Goal: Task Accomplishment & Management: Manage account settings

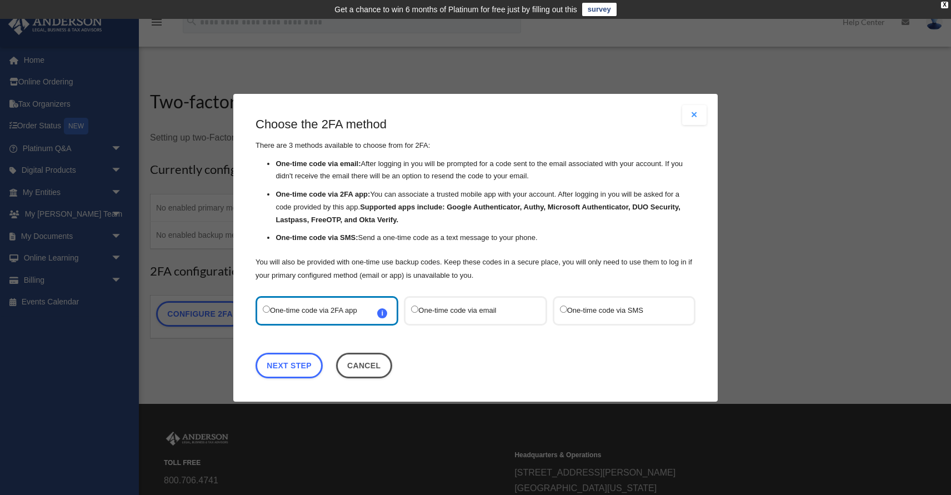
click at [568, 310] on label "One-time code via SMS" at bounding box center [618, 310] width 117 height 15
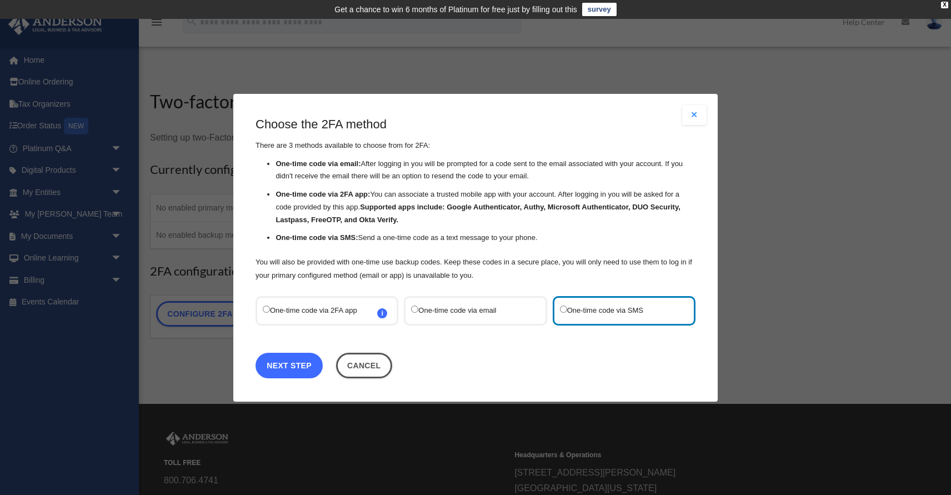
click at [280, 373] on link "Next Step" at bounding box center [289, 365] width 67 height 26
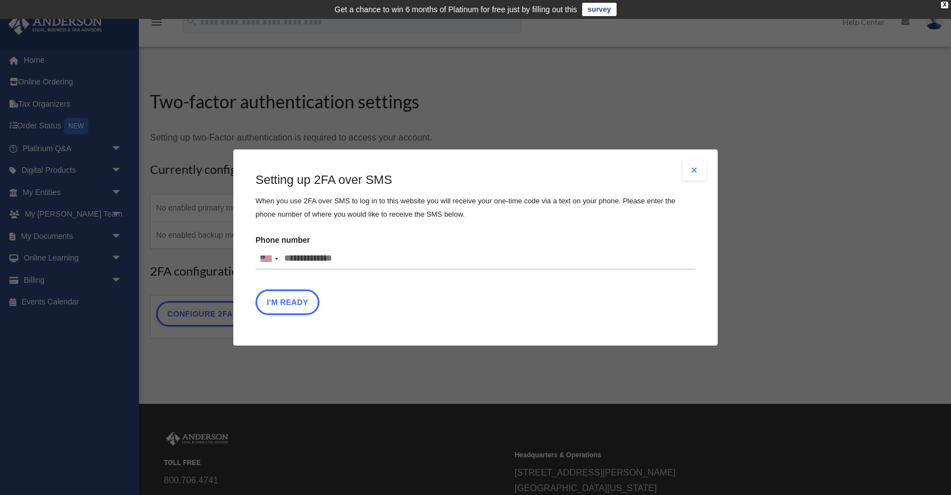
click at [322, 252] on input "Phone number United States +1 United Kingdom +44 Afghanistan (‫افغانستان‬‎) +93…" at bounding box center [476, 259] width 440 height 22
type input "**********"
click at [506, 310] on div "I'm Ready" at bounding box center [476, 305] width 440 height 31
click at [302, 303] on button "I'm Ready" at bounding box center [288, 303] width 64 height 26
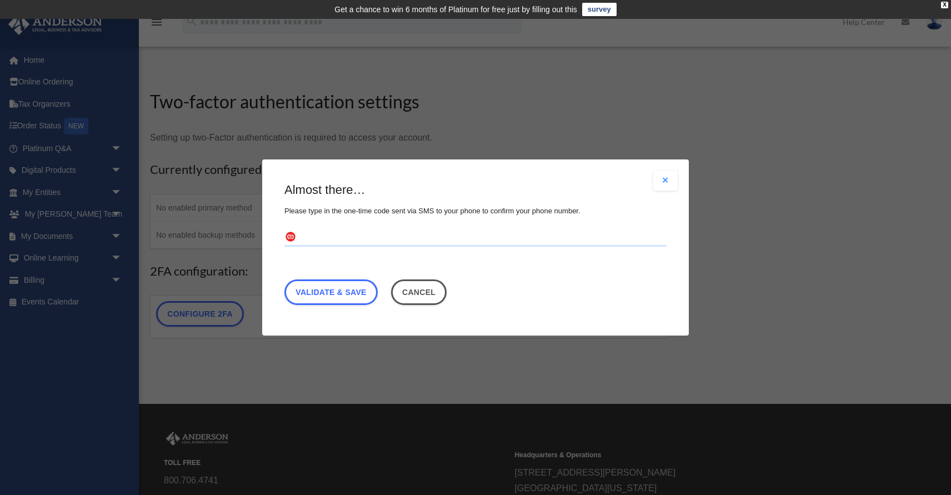
click at [438, 232] on input "text" at bounding box center [476, 238] width 382 height 18
type input "******"
click at [350, 290] on link "Validate & Save" at bounding box center [331, 293] width 93 height 26
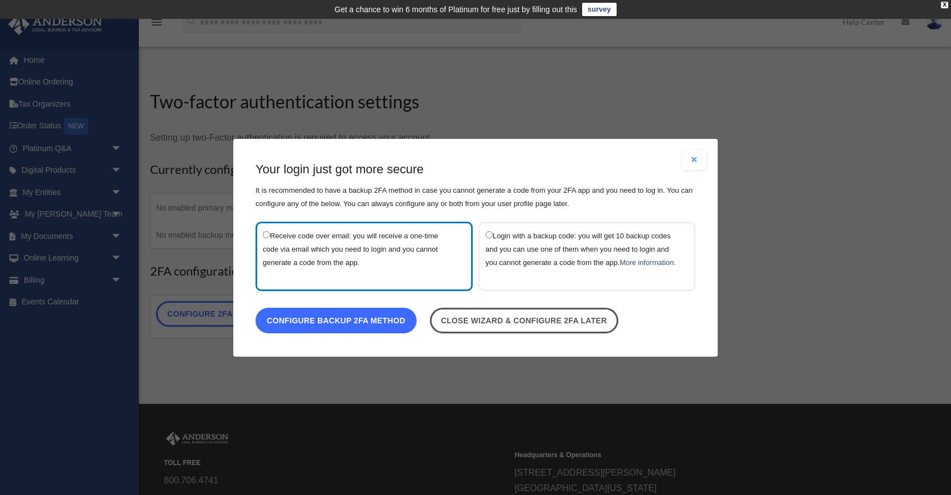
click at [328, 330] on link "Configure backup 2FA method" at bounding box center [336, 320] width 161 height 26
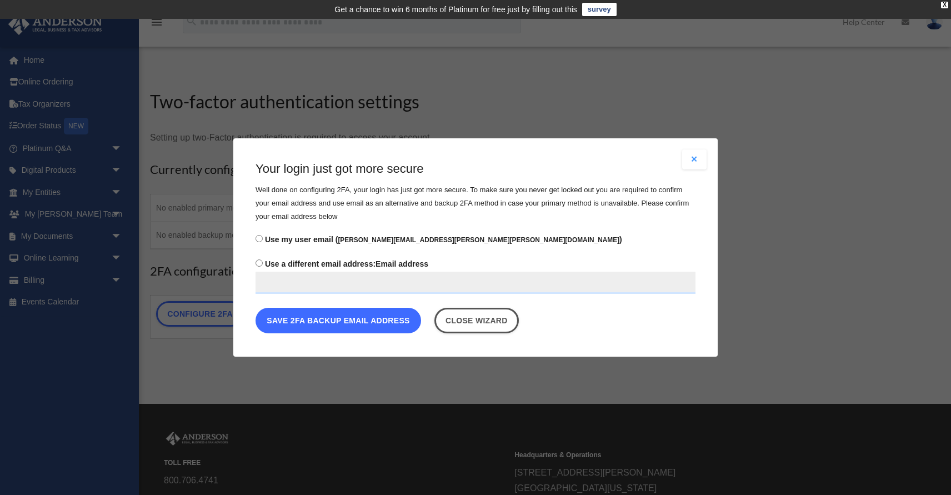
click at [343, 322] on button "Save 2FA backup email address" at bounding box center [339, 321] width 166 height 26
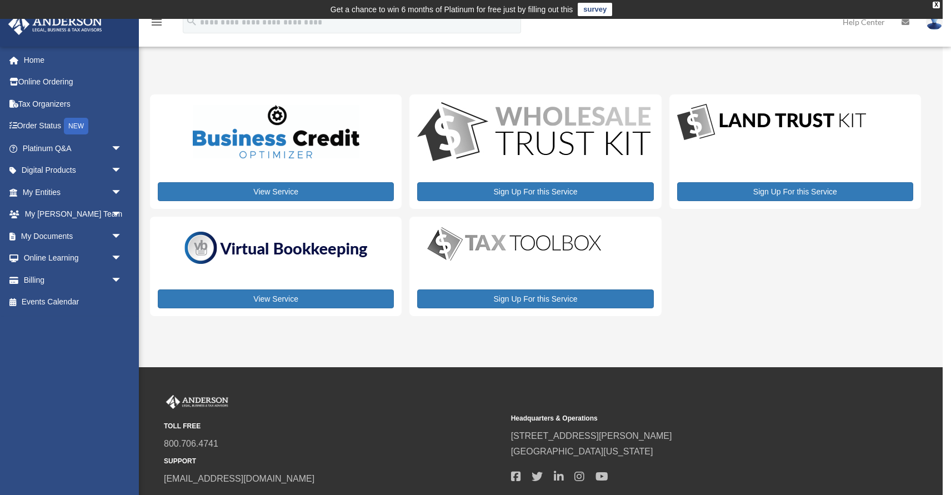
click at [689, 241] on div "View Service Sign Up For this Service Sign Up For this Service View Service Sig…" at bounding box center [535, 204] width 771 height 221
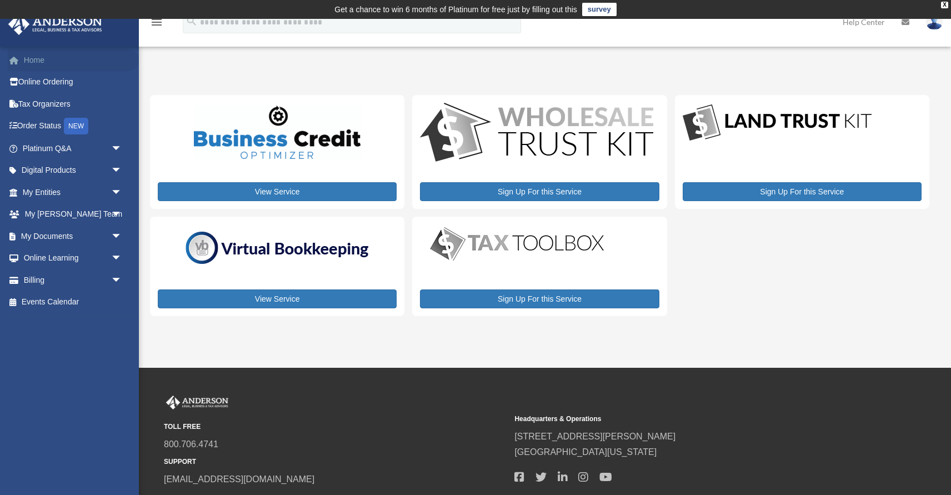
click at [39, 57] on link "Home" at bounding box center [73, 60] width 131 height 22
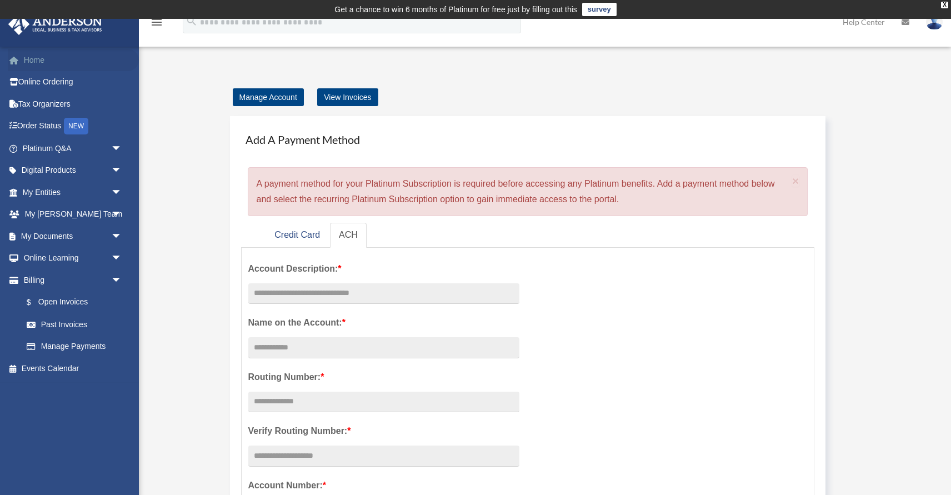
click at [39, 60] on link "Home" at bounding box center [73, 60] width 131 height 22
click at [42, 62] on link "Home" at bounding box center [73, 60] width 131 height 22
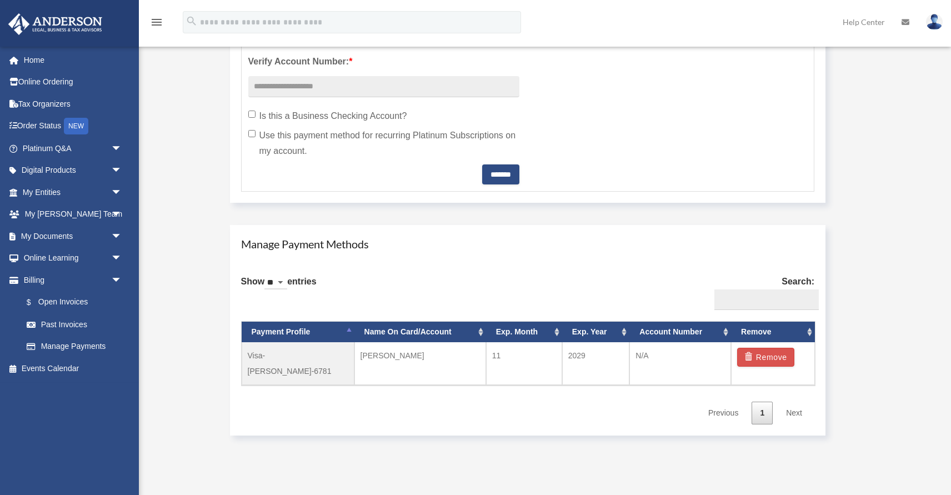
scroll to position [480, 0]
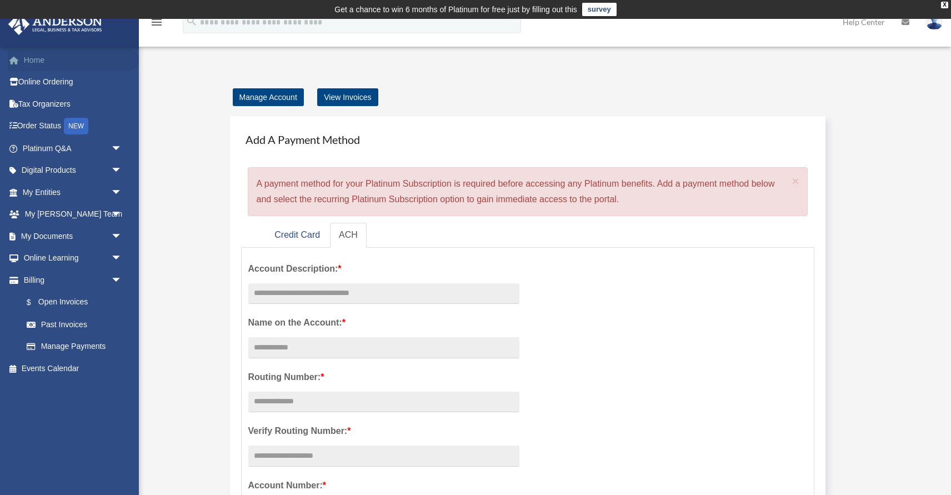
click at [44, 59] on link "Home" at bounding box center [73, 60] width 131 height 22
click at [441, 188] on div "× A payment method for your Platinum Subscription is required before accessing …" at bounding box center [528, 191] width 561 height 49
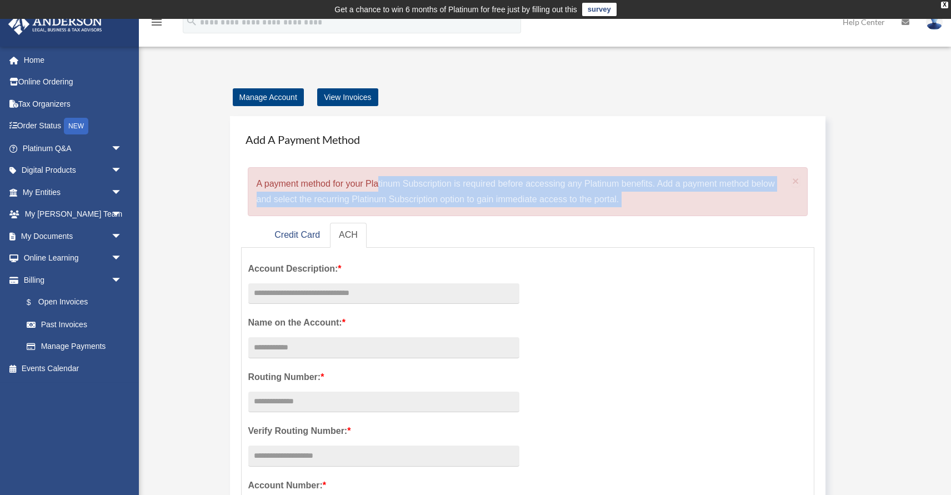
click at [441, 188] on div "× A payment method for your Platinum Subscription is required before accessing …" at bounding box center [528, 191] width 561 height 49
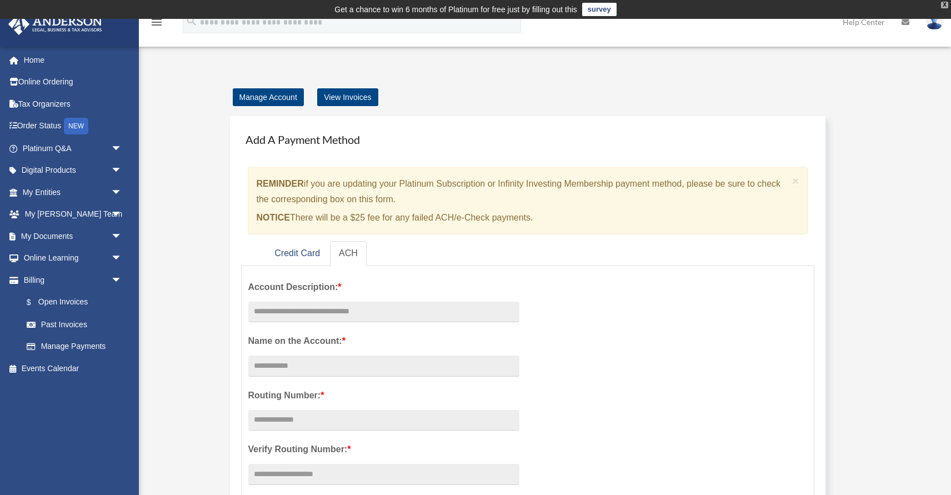
click at [945, 3] on div "X" at bounding box center [944, 5] width 7 height 7
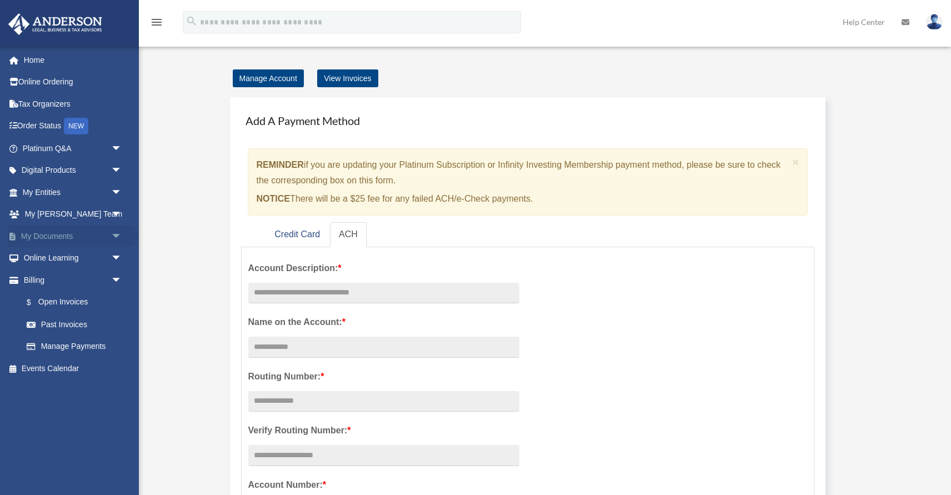
click at [50, 238] on link "My Documents arrow_drop_down" at bounding box center [73, 236] width 131 height 22
click at [116, 233] on span "arrow_drop_down" at bounding box center [122, 236] width 22 height 23
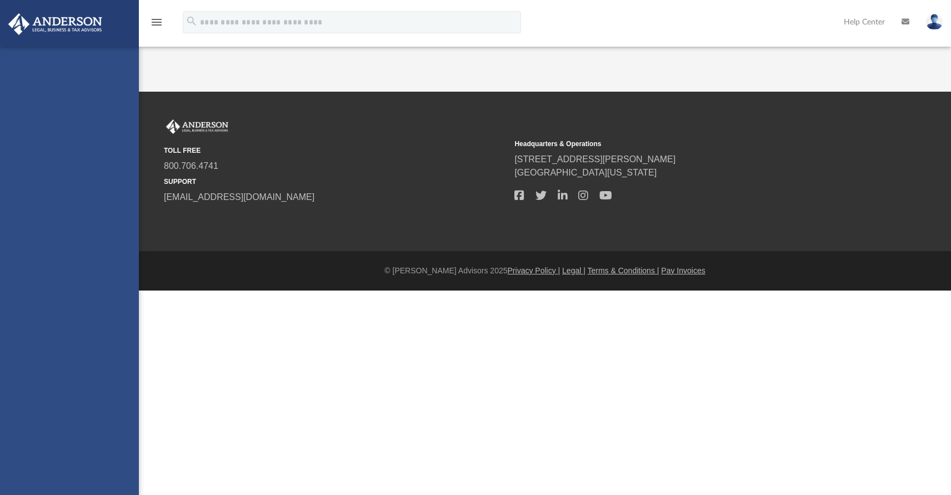
click at [67, 30] on img at bounding box center [55, 24] width 101 height 22
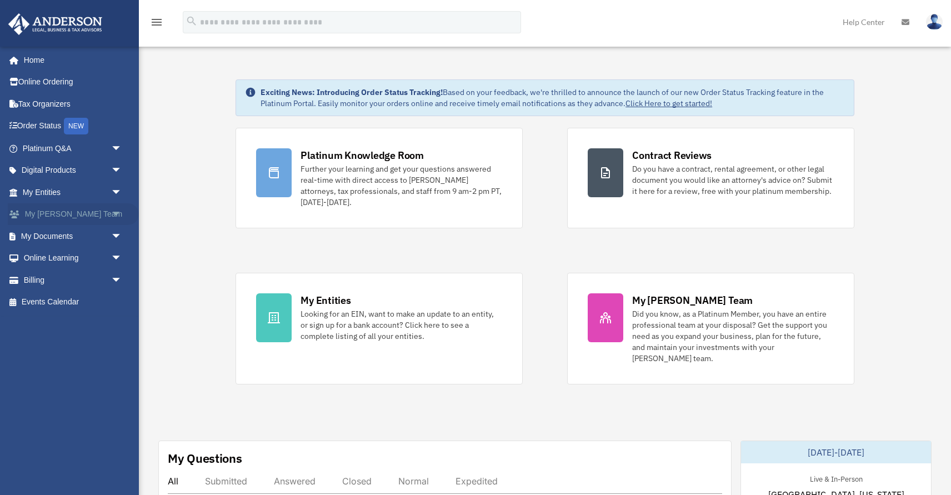
click at [69, 211] on link "My Anderson Team arrow_drop_down" at bounding box center [73, 214] width 131 height 22
click at [116, 214] on span "arrow_drop_down" at bounding box center [122, 214] width 22 height 23
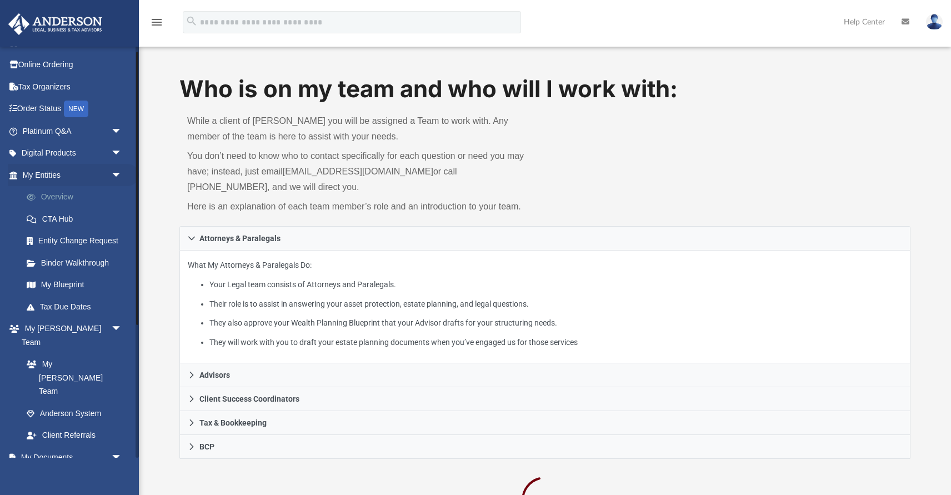
scroll to position [22, 0]
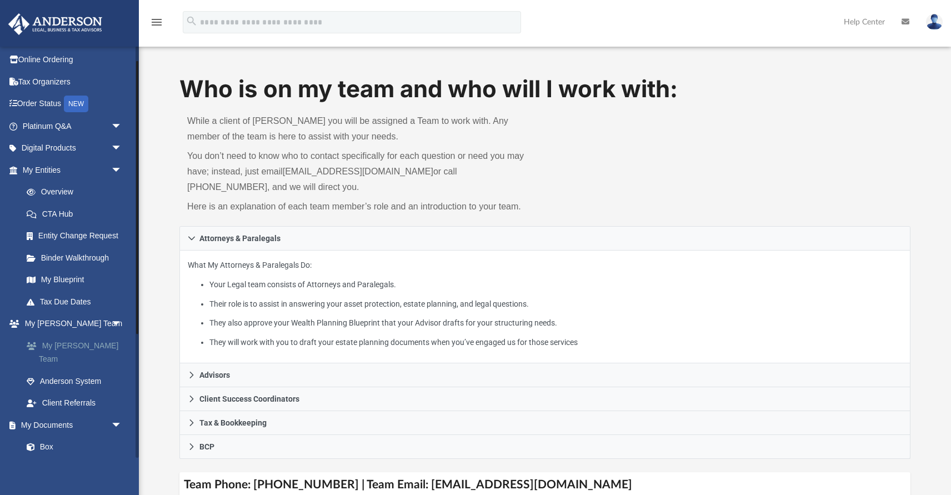
click at [94, 349] on link "My [PERSON_NAME] Team" at bounding box center [77, 353] width 123 height 36
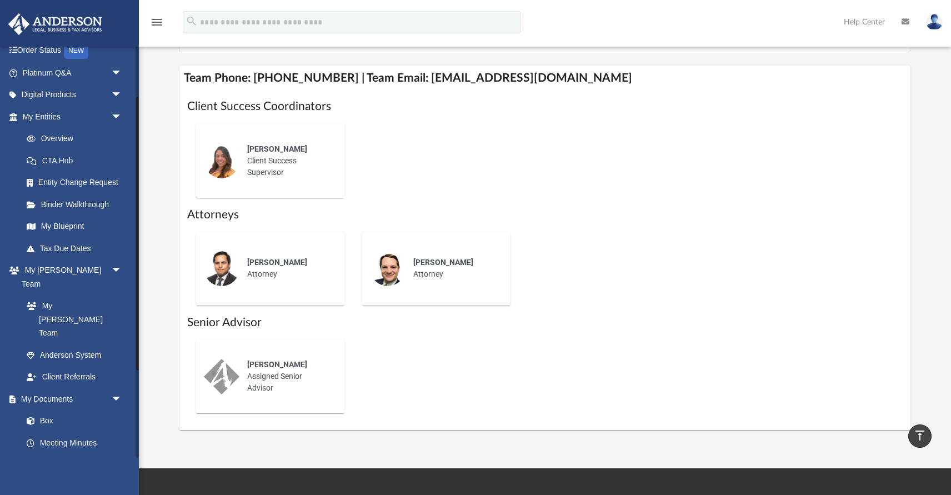
scroll to position [69, 0]
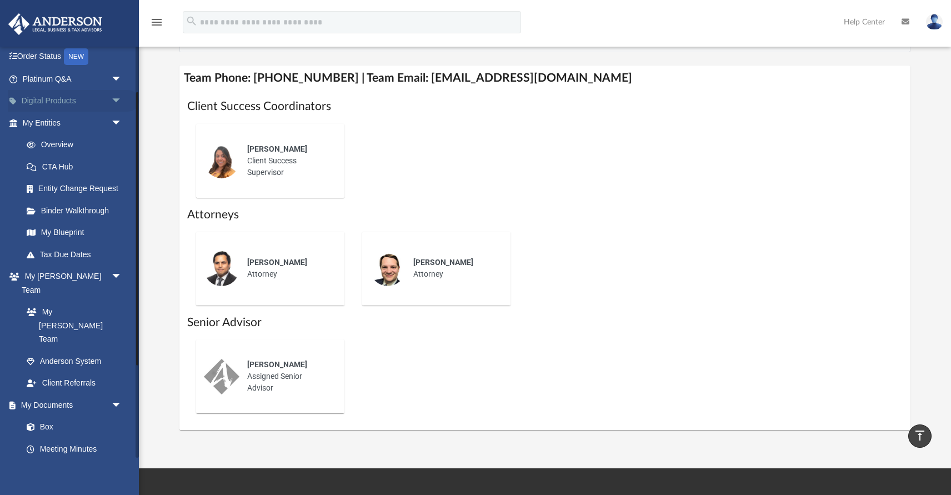
click at [48, 101] on link "Digital Products arrow_drop_down" at bounding box center [73, 101] width 131 height 22
click at [117, 98] on span "arrow_drop_down" at bounding box center [122, 101] width 22 height 23
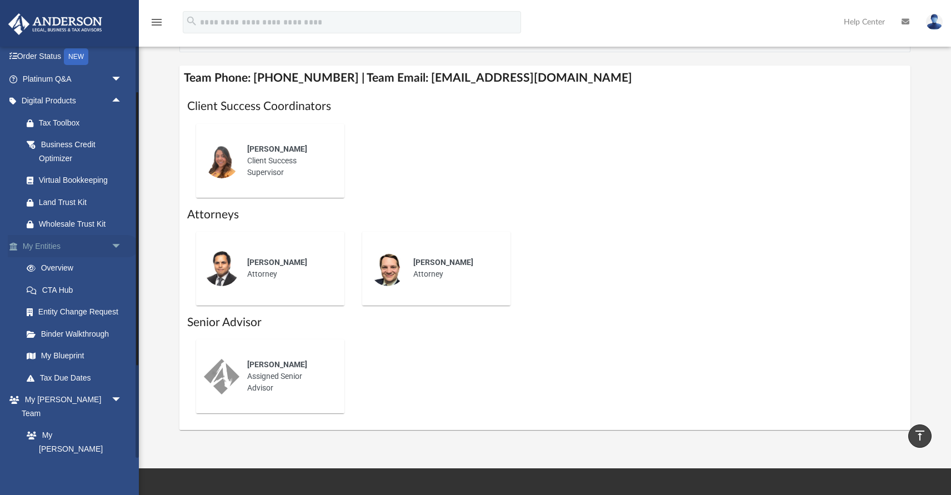
scroll to position [91, 0]
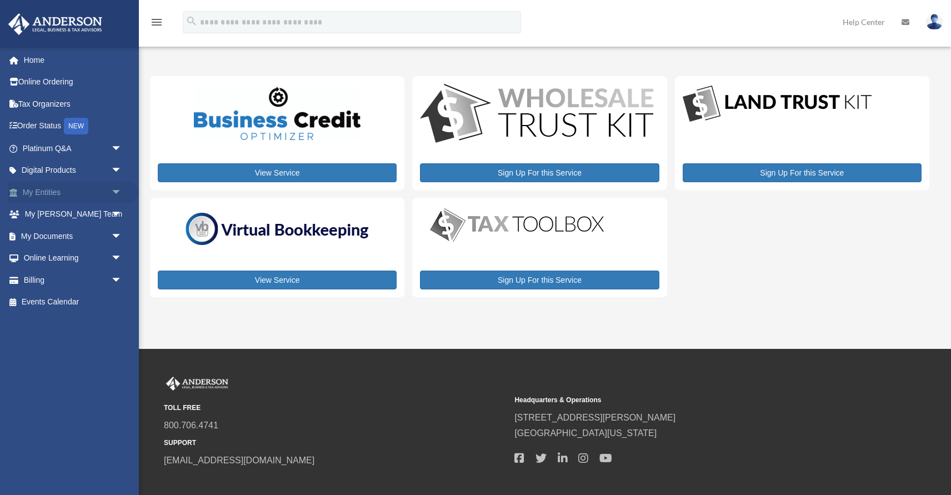
click at [115, 189] on span "arrow_drop_down" at bounding box center [122, 192] width 22 height 23
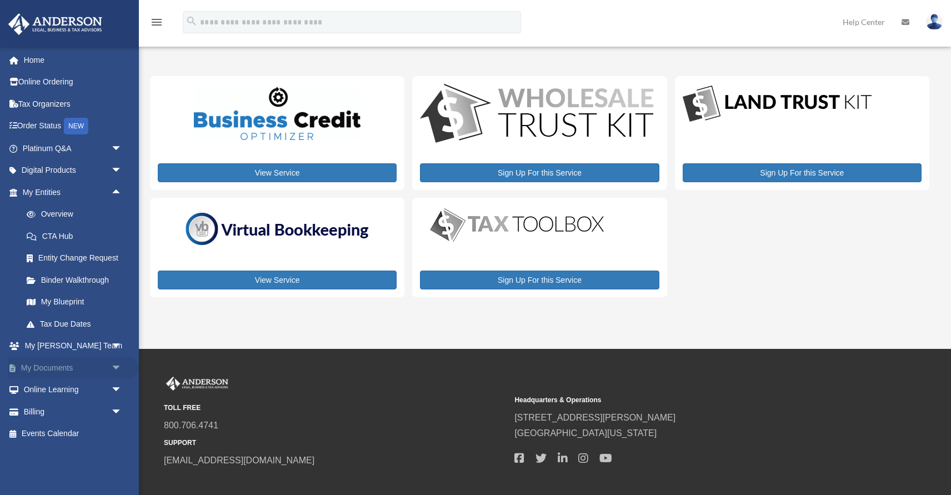
click at [116, 367] on span "arrow_drop_down" at bounding box center [122, 368] width 22 height 23
click at [116, 367] on span "arrow_drop_up" at bounding box center [122, 368] width 22 height 23
click at [112, 407] on span "arrow_drop_down" at bounding box center [122, 412] width 22 height 23
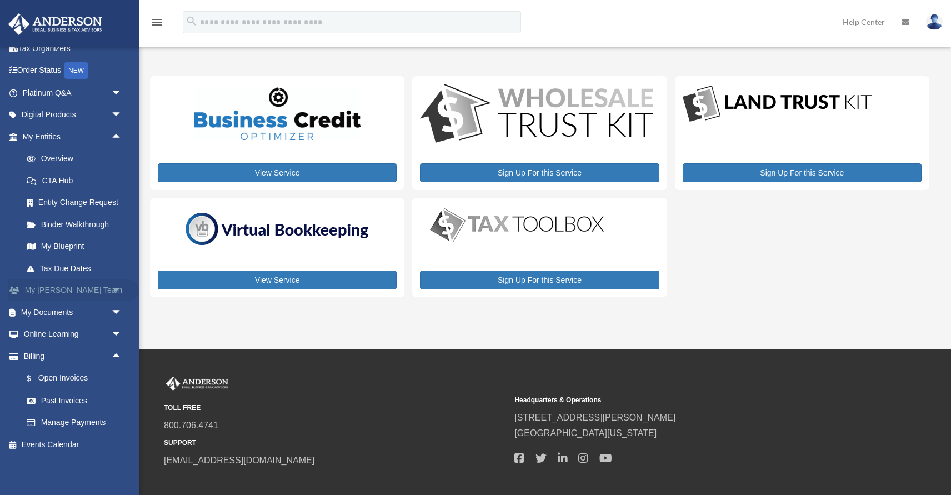
click at [113, 289] on span "arrow_drop_down" at bounding box center [122, 291] width 22 height 23
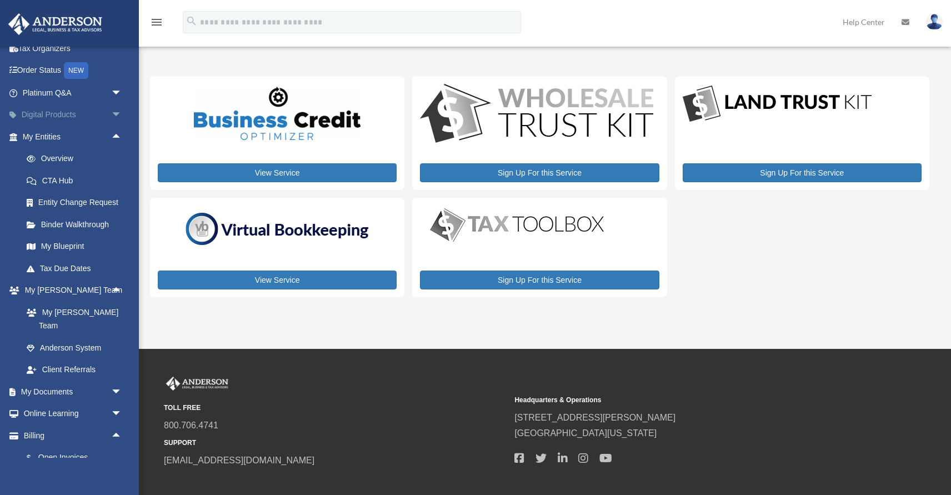
click at [118, 111] on span "arrow_drop_down" at bounding box center [122, 115] width 22 height 23
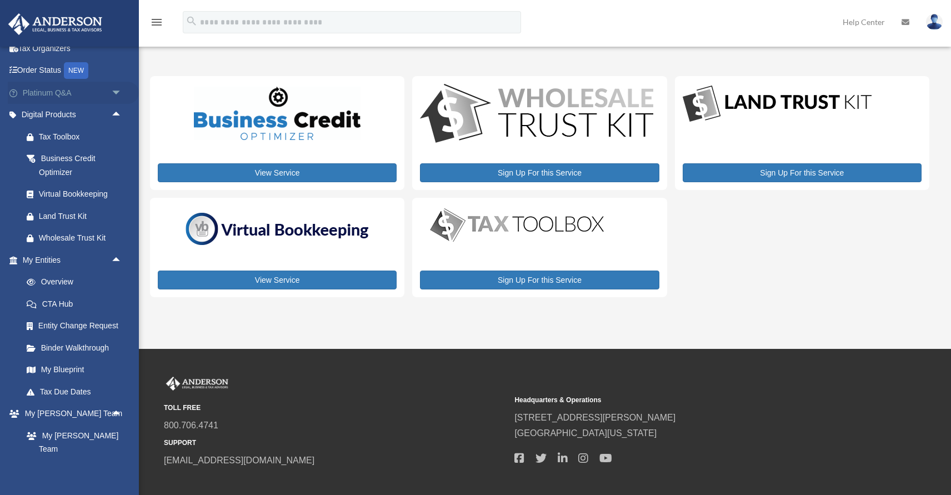
click at [115, 89] on span "arrow_drop_down" at bounding box center [122, 93] width 22 height 23
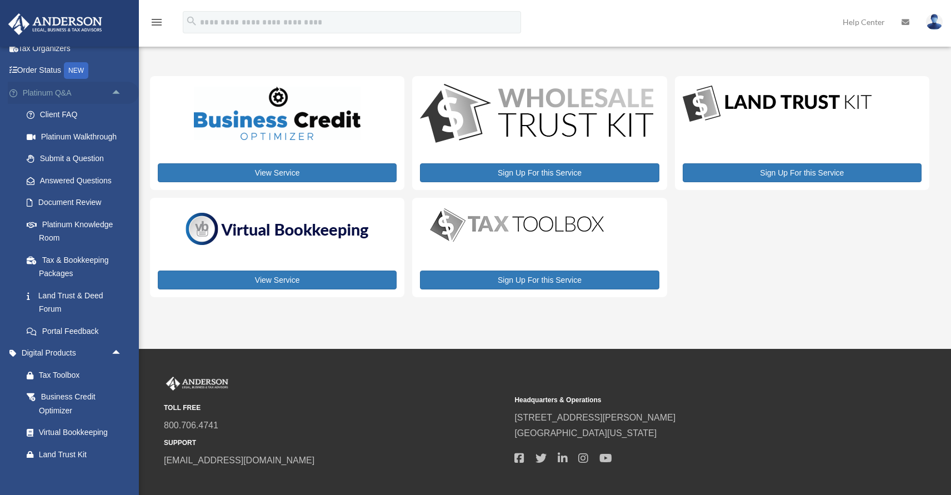
click at [119, 91] on span "arrow_drop_up" at bounding box center [122, 93] width 22 height 23
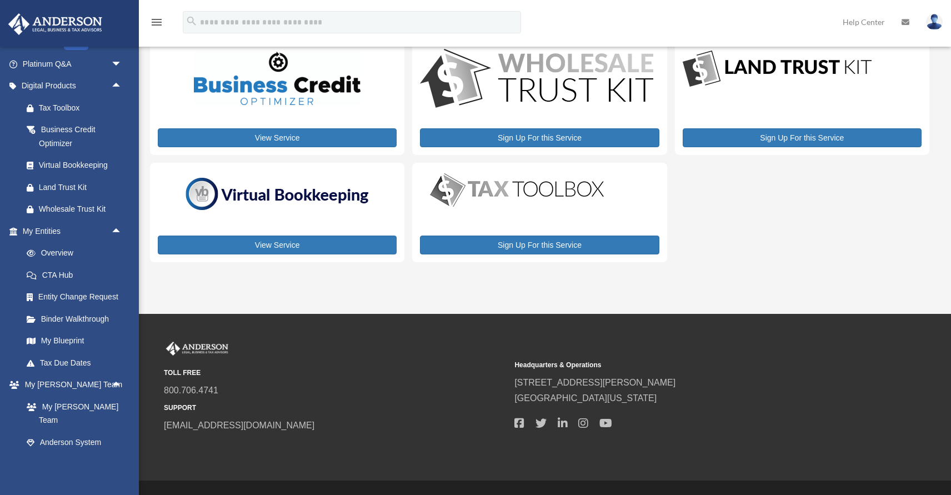
scroll to position [0, 0]
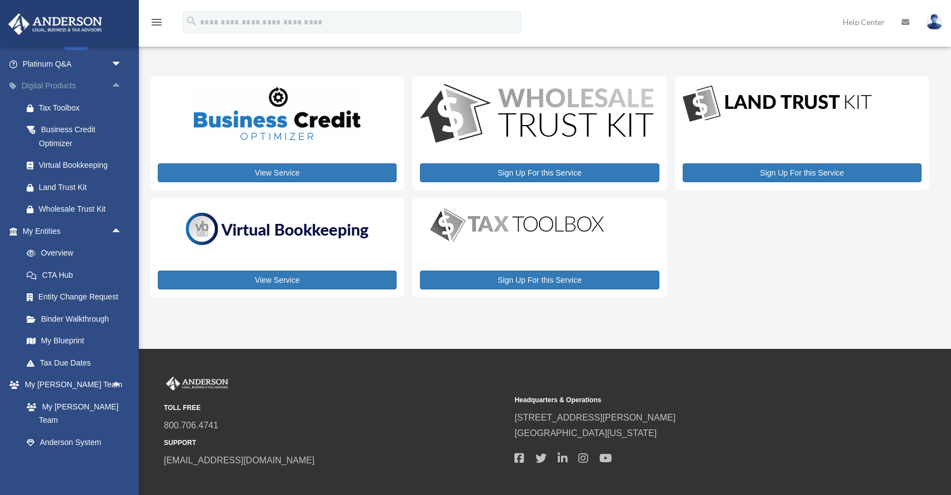
click at [120, 84] on span "arrow_drop_up" at bounding box center [122, 86] width 22 height 23
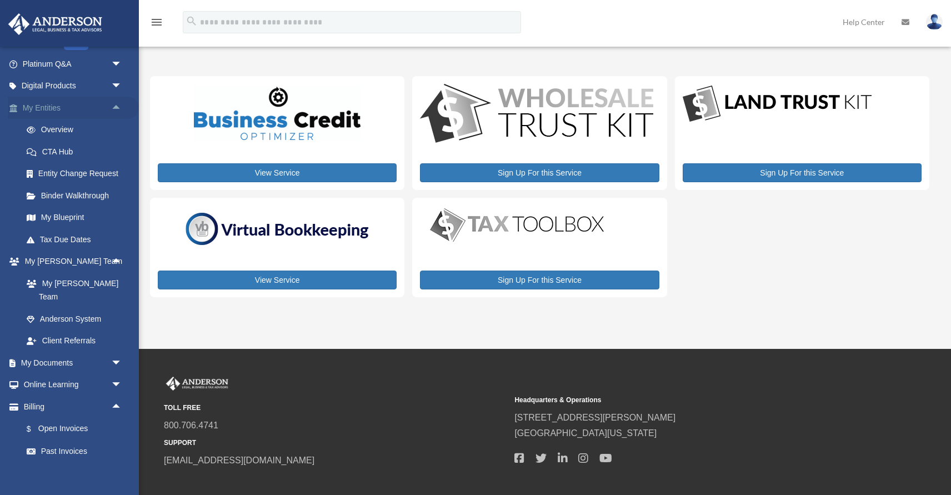
click at [116, 106] on span "arrow_drop_up" at bounding box center [122, 108] width 22 height 23
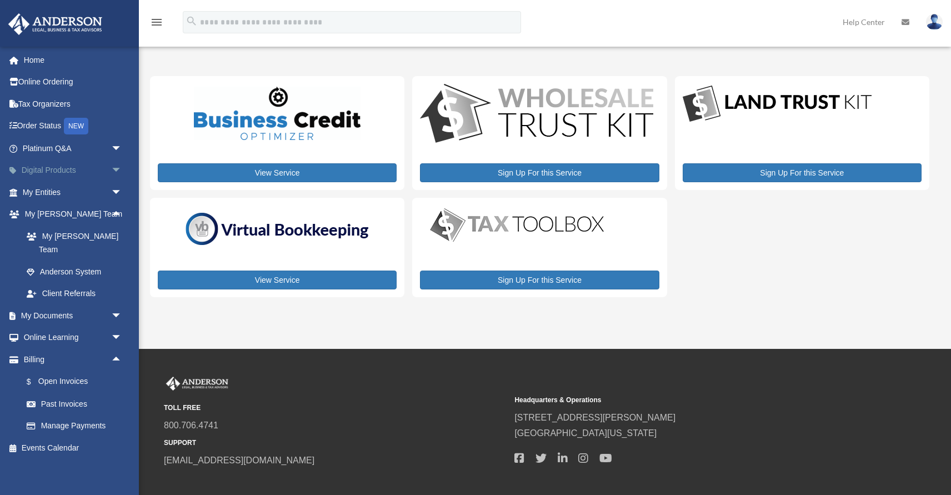
click at [119, 167] on span "arrow_drop_down" at bounding box center [122, 170] width 22 height 23
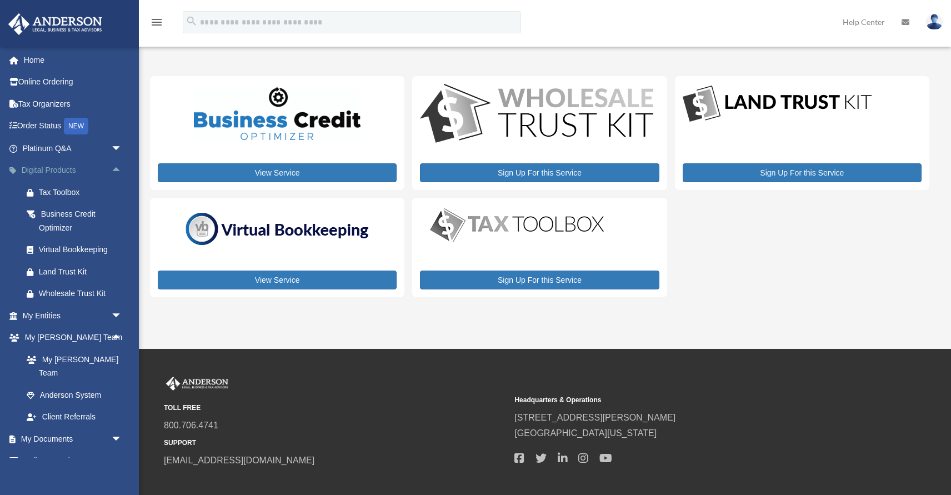
click at [115, 172] on span "arrow_drop_up" at bounding box center [122, 170] width 22 height 23
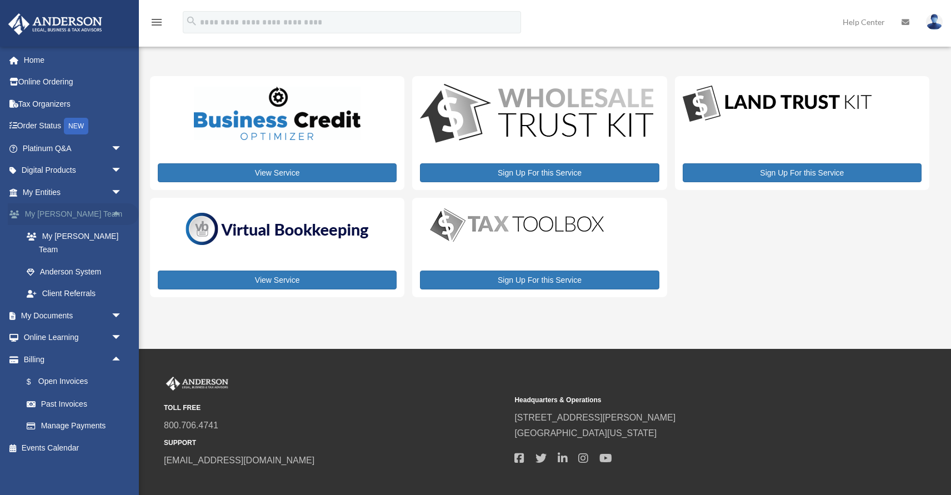
click at [116, 211] on span "arrow_drop_up" at bounding box center [122, 214] width 22 height 23
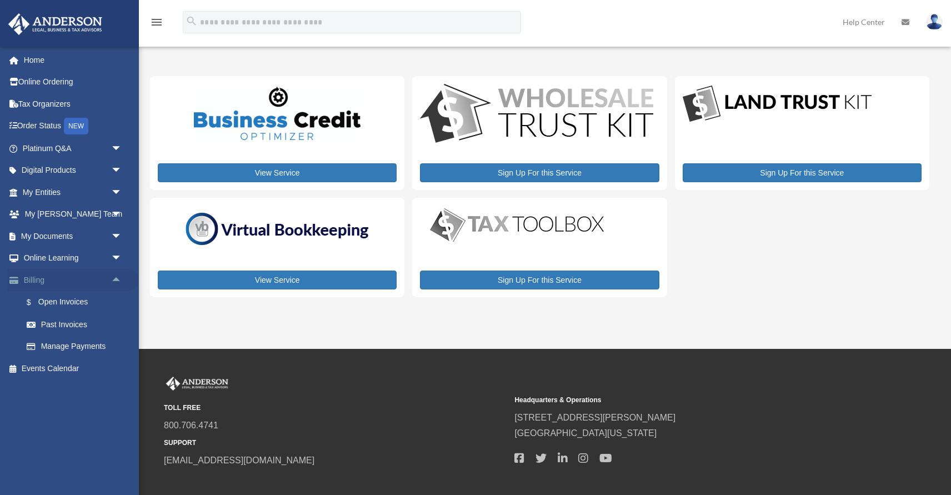
click at [117, 281] on span "arrow_drop_up" at bounding box center [122, 280] width 22 height 23
click at [31, 63] on link "Home" at bounding box center [73, 60] width 131 height 22
